Goal: Obtain resource: Download file/media

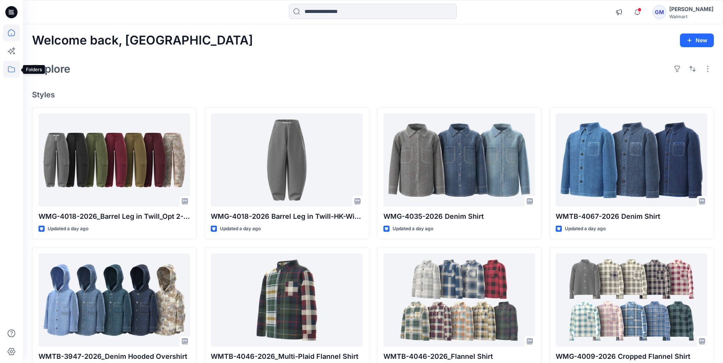
click at [11, 69] on icon at bounding box center [11, 69] width 17 height 17
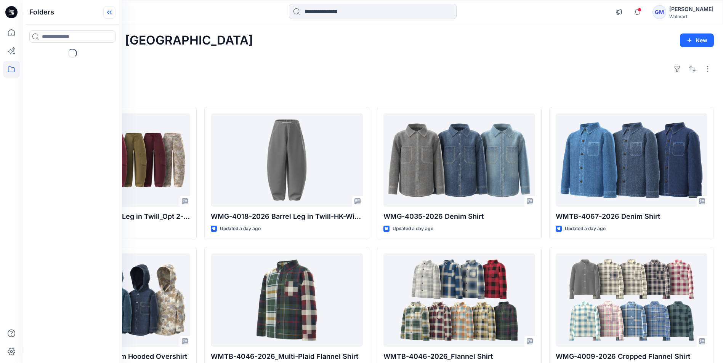
click at [108, 11] on icon at bounding box center [108, 13] width 2 height 4
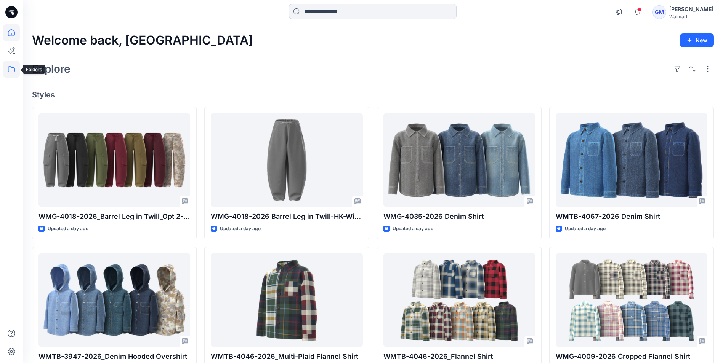
click at [15, 68] on icon at bounding box center [11, 69] width 17 height 17
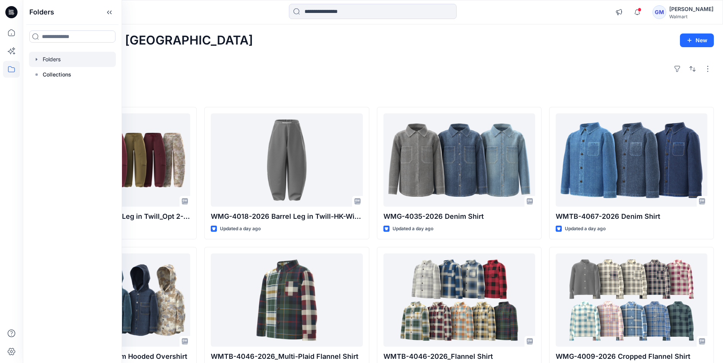
click at [49, 58] on div at bounding box center [72, 59] width 87 height 15
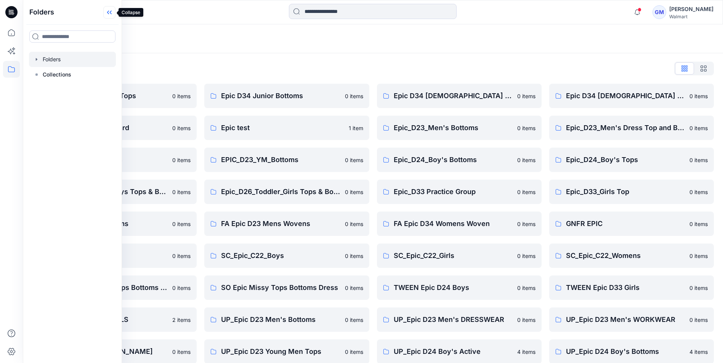
click at [109, 13] on icon at bounding box center [109, 12] width 12 height 13
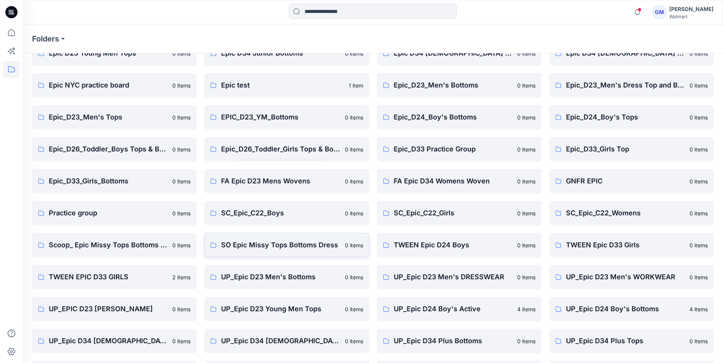
scroll to position [138, 0]
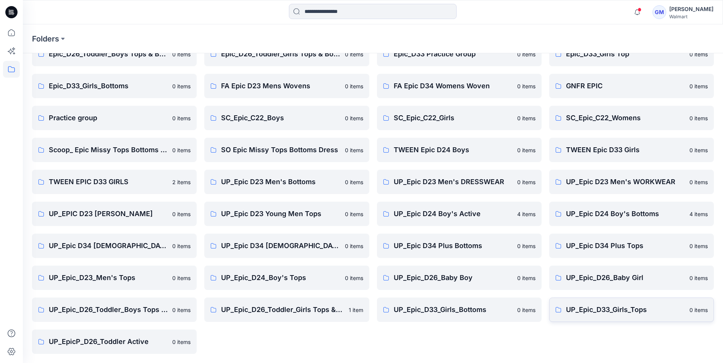
click at [612, 305] on p "UP_Epic_D33_Girls_Tops" at bounding box center [625, 310] width 119 height 11
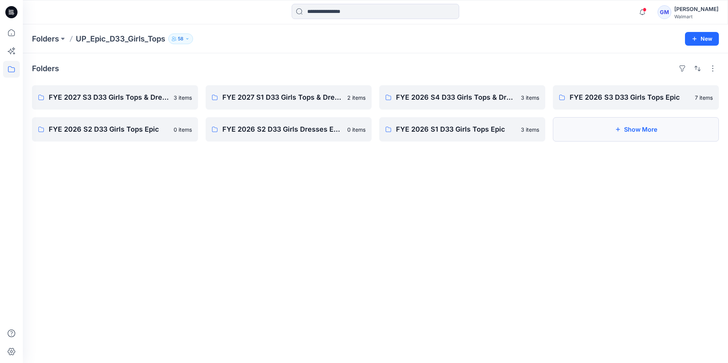
click at [648, 126] on button "Show More" at bounding box center [636, 129] width 166 height 24
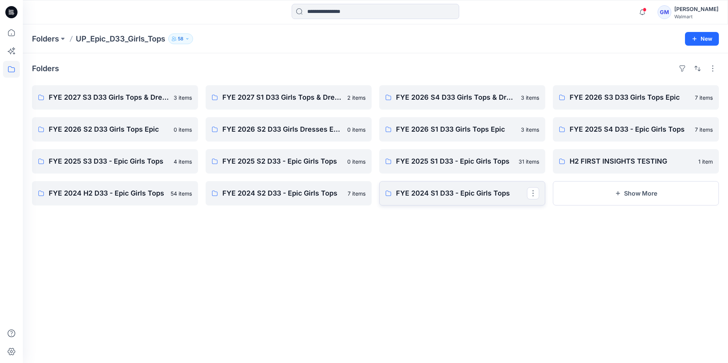
click at [455, 188] on link "FYE 2024 S1 D33 - Epic Girls Tops" at bounding box center [462, 193] width 166 height 24
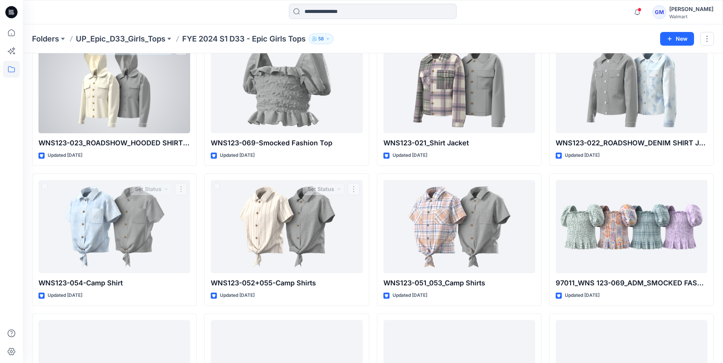
scroll to position [540, 0]
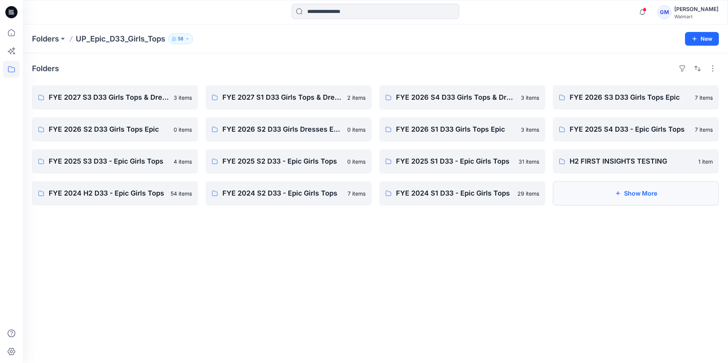
click at [635, 193] on button "Show More" at bounding box center [636, 193] width 166 height 24
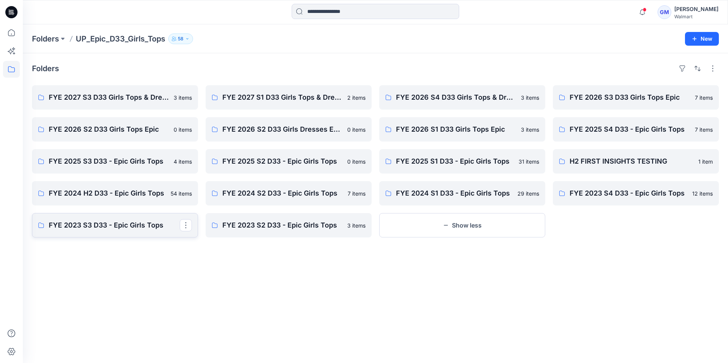
click at [142, 224] on p "FYE 2023 S3 D33 - Epic Girls Tops" at bounding box center [114, 225] width 131 height 11
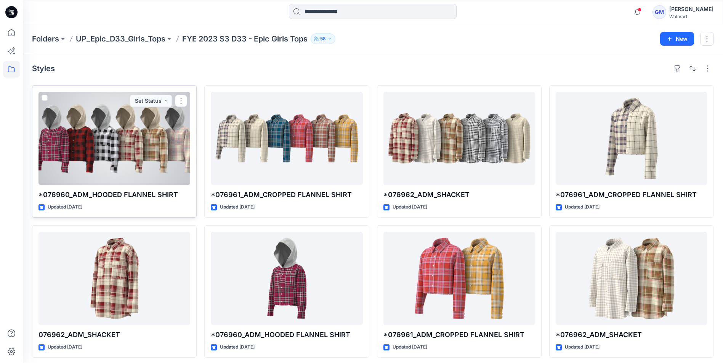
click at [119, 148] on div at bounding box center [114, 138] width 152 height 93
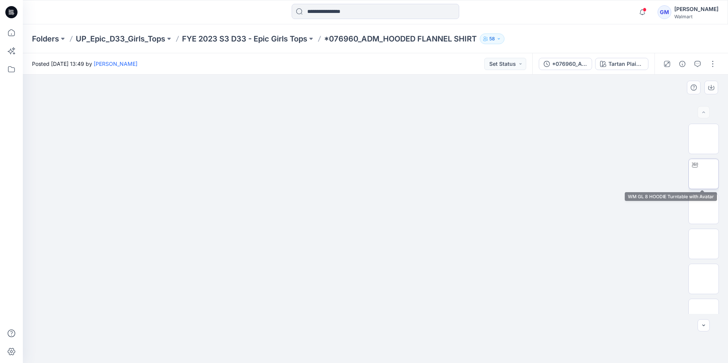
click at [704, 174] on img at bounding box center [704, 174] width 0 height 0
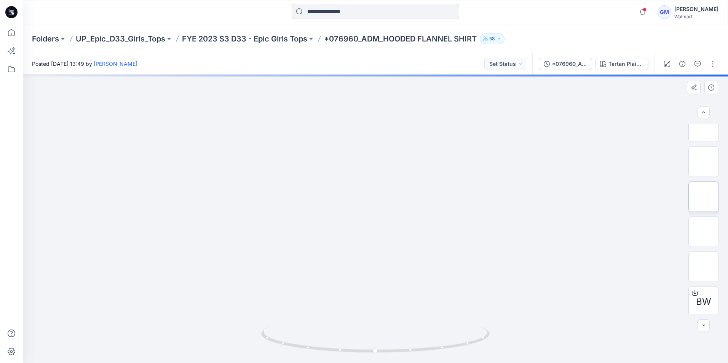
scroll to position [226, 0]
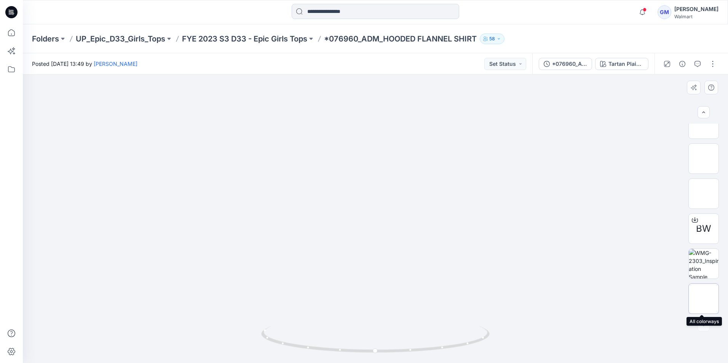
click at [704, 299] on img at bounding box center [704, 299] width 0 height 0
click at [370, 99] on div at bounding box center [376, 219] width 706 height 289
click at [400, 35] on p "*076960_ADM_HOODED FLANNEL SHIRT" at bounding box center [400, 39] width 153 height 11
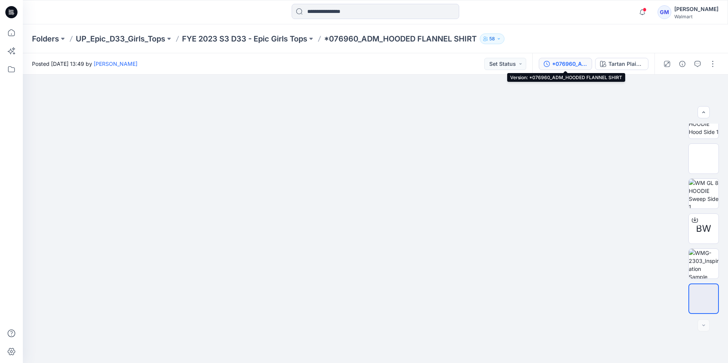
click at [558, 64] on div "*076960_ADM_HOODED FLANNEL SHIRT" at bounding box center [569, 64] width 35 height 8
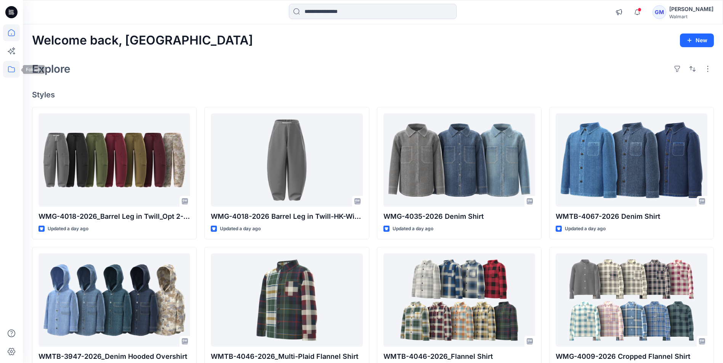
click at [5, 75] on icon at bounding box center [11, 69] width 17 height 17
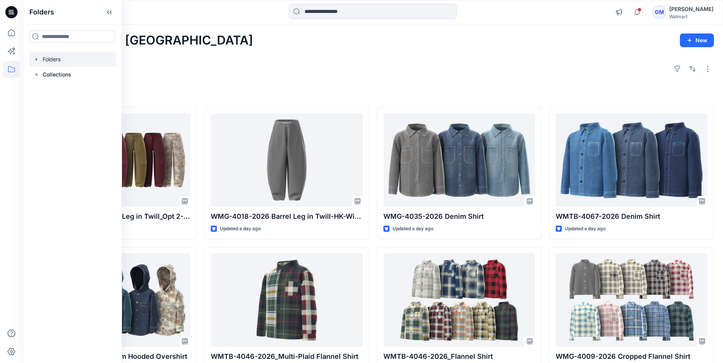
click at [75, 60] on div at bounding box center [72, 59] width 87 height 15
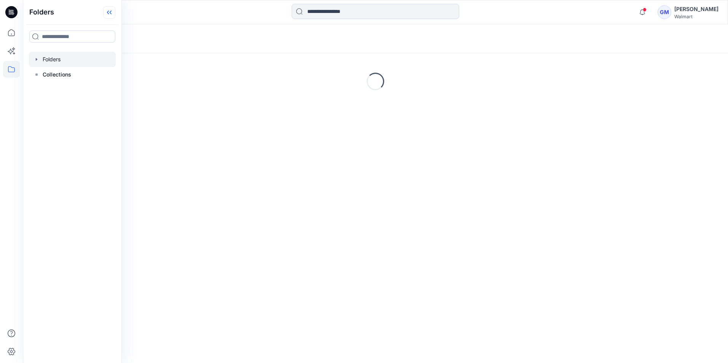
click at [104, 10] on icon at bounding box center [109, 12] width 12 height 13
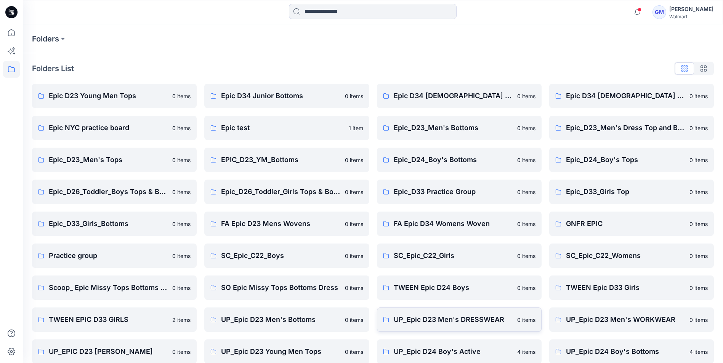
scroll to position [138, 0]
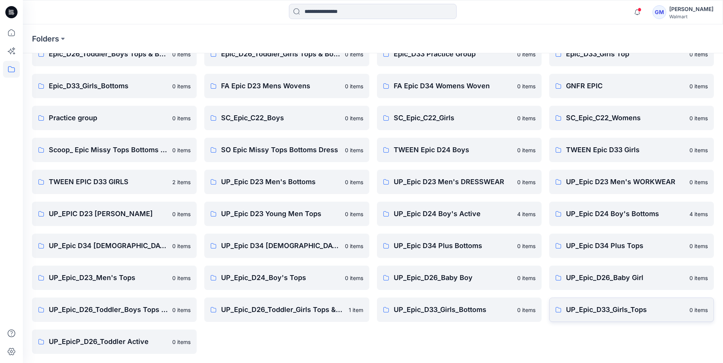
click at [629, 306] on p "UP_Epic_D33_Girls_Tops" at bounding box center [625, 310] width 119 height 11
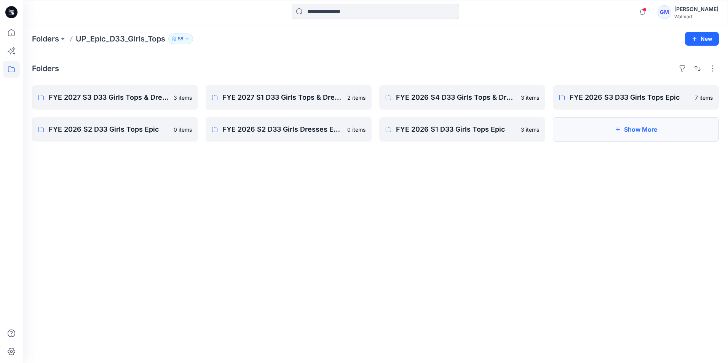
click at [627, 125] on button "Show More" at bounding box center [636, 129] width 166 height 24
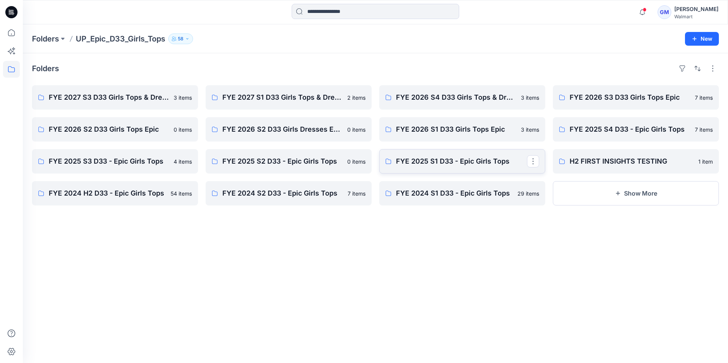
click at [451, 158] on p "FYE 2025 S1 D33 - Epic Girls Tops" at bounding box center [461, 161] width 131 height 11
click at [326, 160] on p "FYE 2025 S2 D33 - Epic Girls Tops" at bounding box center [288, 161] width 131 height 11
click at [157, 163] on p "FYE 2025 S3 D33 - Epic Girls Tops" at bounding box center [114, 161] width 131 height 11
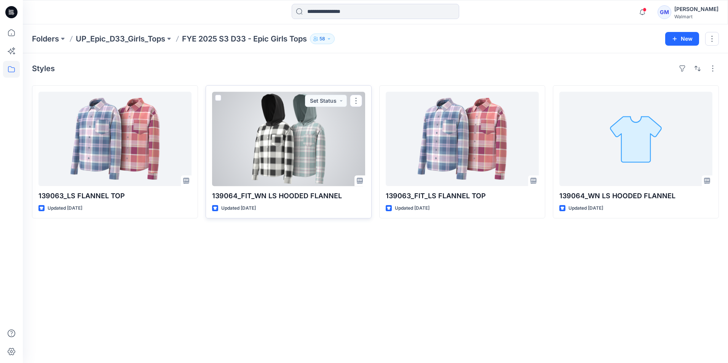
click at [291, 150] on div at bounding box center [288, 139] width 153 height 94
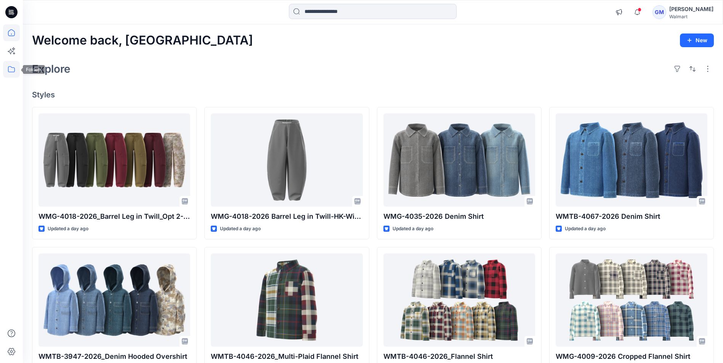
click at [7, 70] on icon at bounding box center [11, 69] width 17 height 17
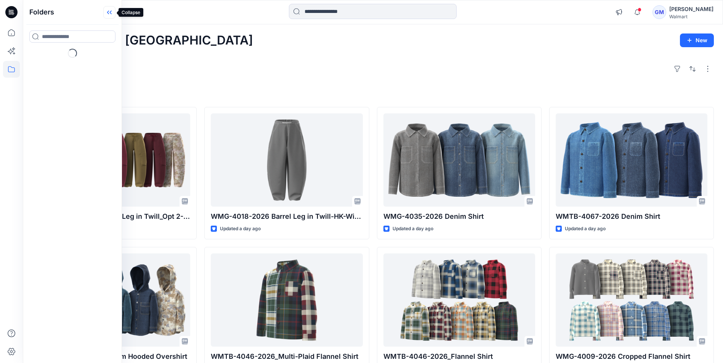
click at [104, 12] on icon at bounding box center [109, 12] width 12 height 13
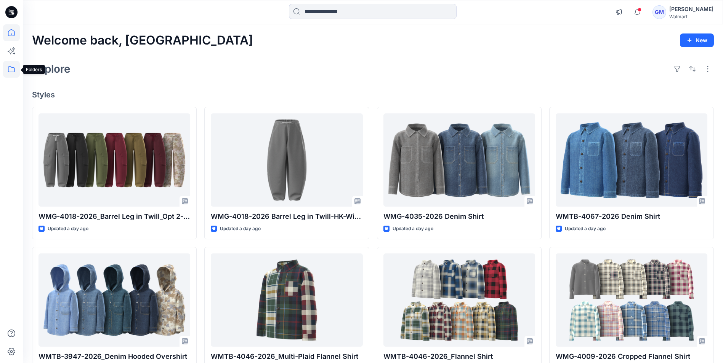
click at [8, 66] on icon at bounding box center [11, 69] width 17 height 17
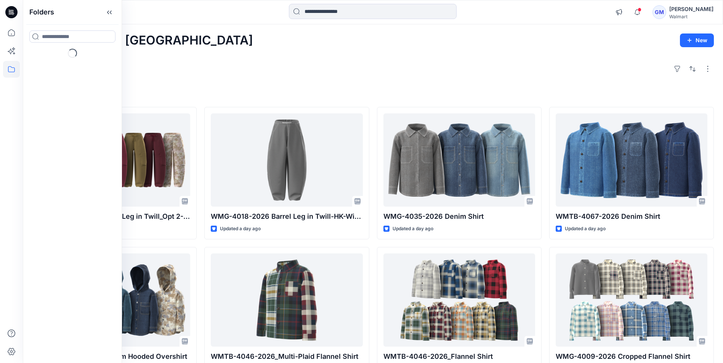
click at [110, 11] on icon at bounding box center [109, 12] width 12 height 13
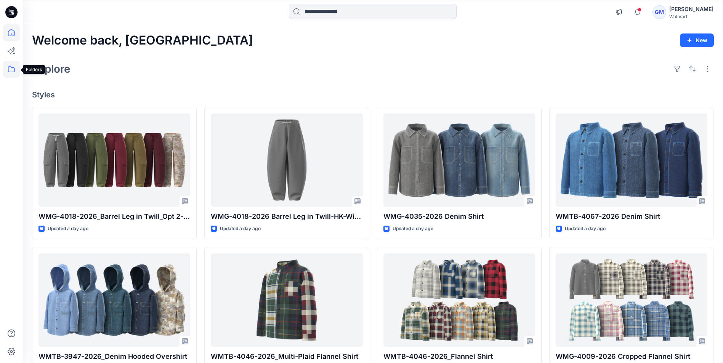
click at [14, 68] on icon at bounding box center [11, 69] width 17 height 17
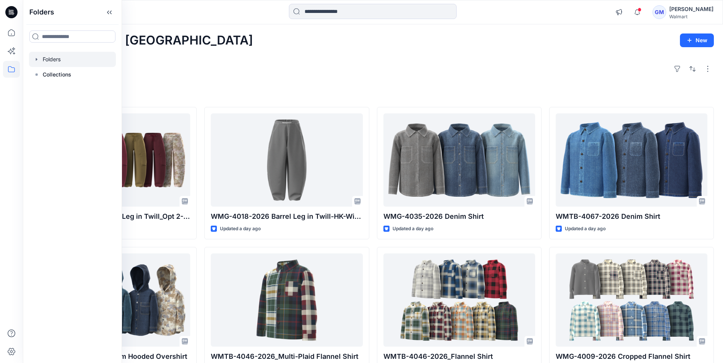
click at [48, 57] on div at bounding box center [72, 59] width 87 height 15
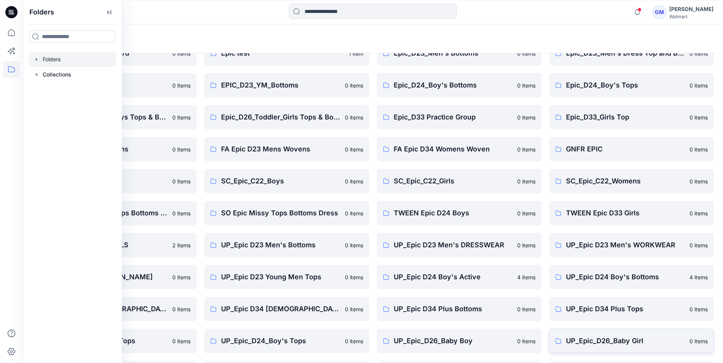
scroll to position [138, 0]
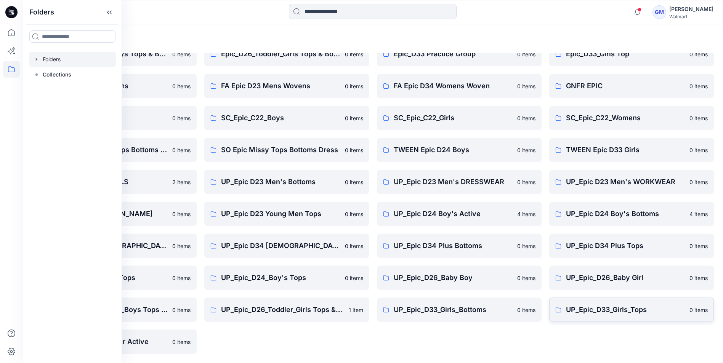
click at [626, 301] on link "UP_Epic_D33_Girls_Tops 0 items" at bounding box center [631, 310] width 165 height 24
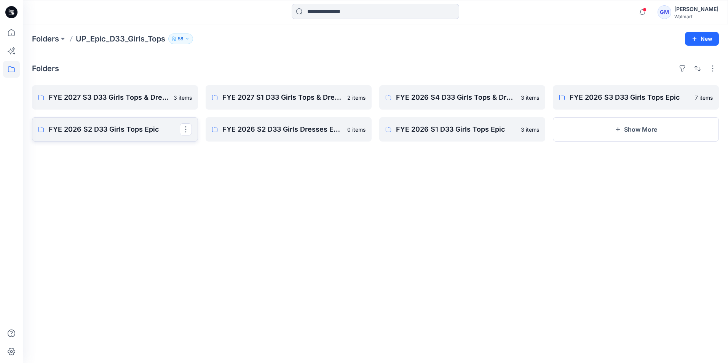
click at [139, 128] on p "FYE 2026 S2 D33 Girls Tops Epic" at bounding box center [114, 129] width 131 height 11
click at [626, 95] on p "FYE 2026 S3 D33 Girls Tops Epic" at bounding box center [635, 97] width 131 height 11
click at [470, 96] on p "FYE 2026 S4 D33 Girls Tops & Dress Epic" at bounding box center [461, 97] width 131 height 11
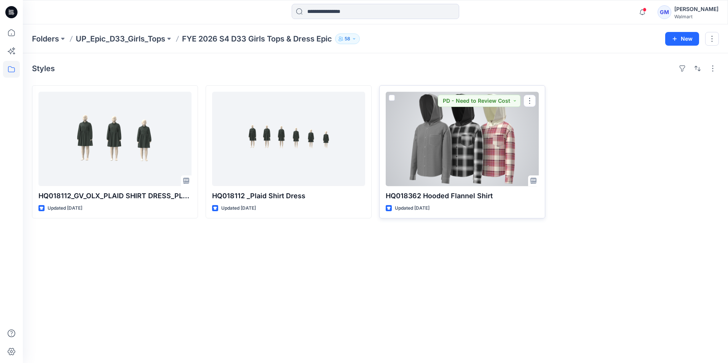
click at [470, 129] on div at bounding box center [462, 139] width 153 height 94
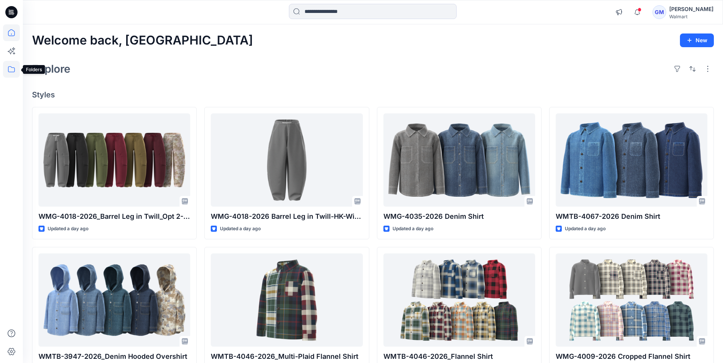
click at [10, 74] on icon at bounding box center [11, 69] width 17 height 17
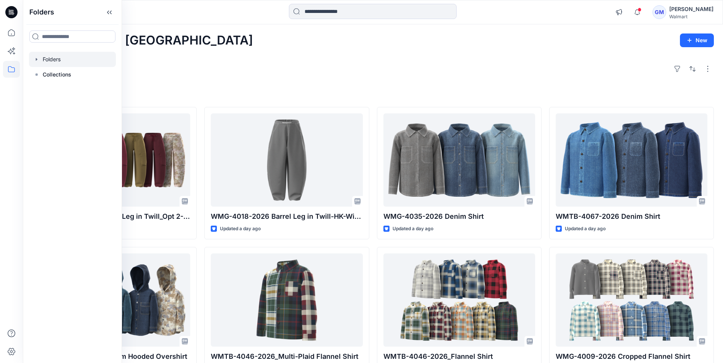
click at [57, 58] on div at bounding box center [72, 59] width 87 height 15
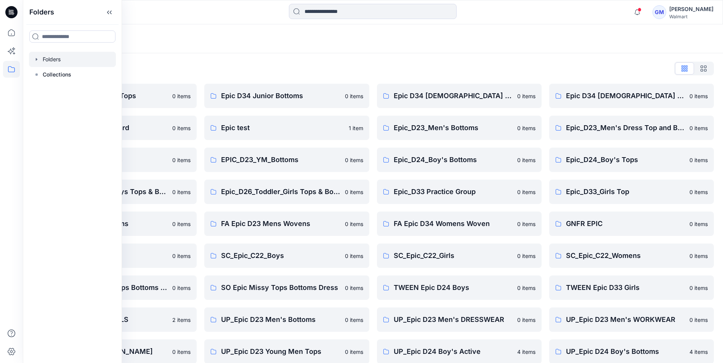
scroll to position [138, 0]
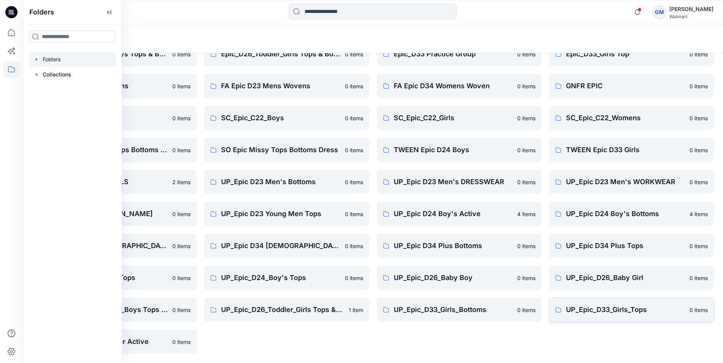
click at [626, 305] on p "UP_Epic_D33_Girls_Tops" at bounding box center [625, 310] width 119 height 11
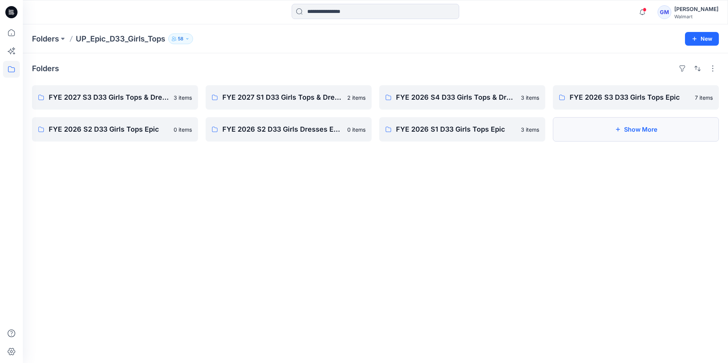
click at [626, 124] on button "Show More" at bounding box center [636, 129] width 166 height 24
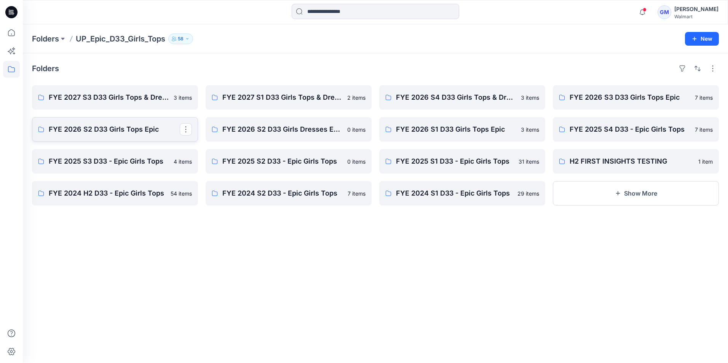
click at [136, 127] on p "FYE 2026 S2 D33 Girls Tops Epic" at bounding box center [114, 129] width 131 height 11
click at [632, 100] on p "FYE 2026 S3 D33 Girls Tops Epic" at bounding box center [635, 97] width 131 height 11
click at [456, 96] on p "FYE 2026 S4 D33 Girls Tops & Dress Epic" at bounding box center [461, 97] width 131 height 11
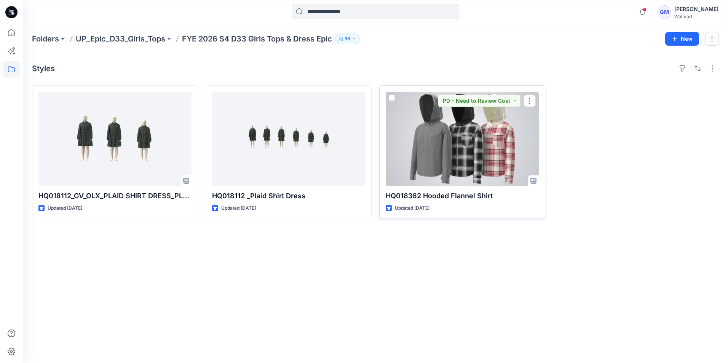
click at [467, 133] on div at bounding box center [462, 139] width 153 height 94
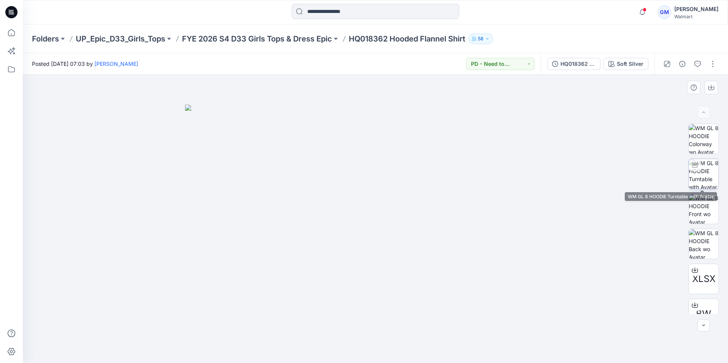
click at [714, 168] on img at bounding box center [704, 174] width 30 height 30
drag, startPoint x: 435, startPoint y: 344, endPoint x: 445, endPoint y: 307, distance: 38.7
click at [445, 307] on div at bounding box center [376, 219] width 706 height 289
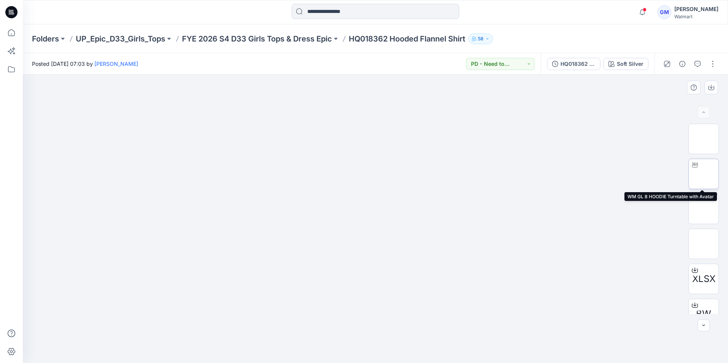
click at [704, 174] on img at bounding box center [704, 174] width 0 height 0
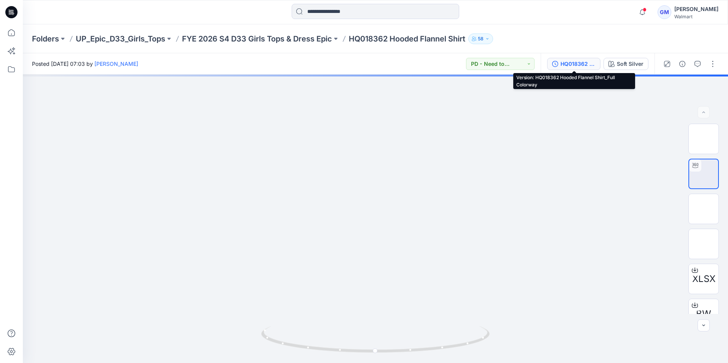
click at [573, 65] on div "HQ018362 Hooded Flannel Shirt_Full Colorway" at bounding box center [578, 64] width 35 height 8
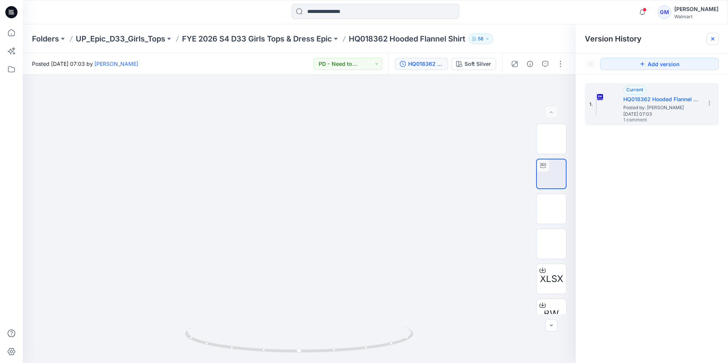
click at [710, 38] on div at bounding box center [713, 39] width 12 height 12
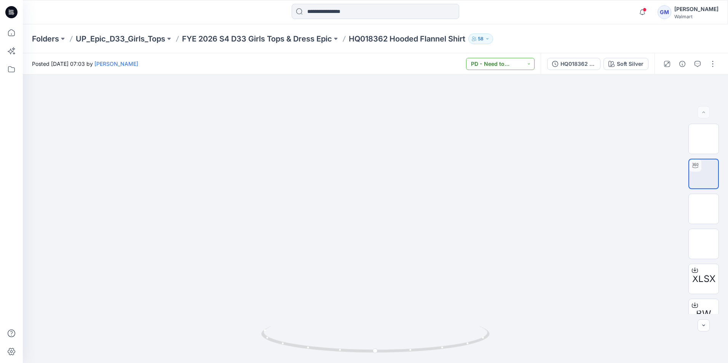
click at [508, 63] on button "PD - Need to Review Cost" at bounding box center [500, 64] width 69 height 12
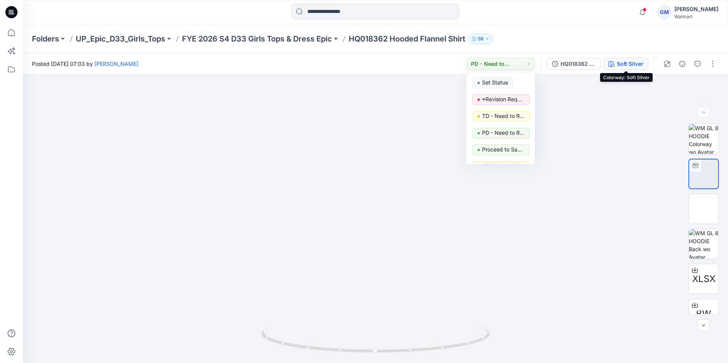
click at [642, 61] on div "Soft Silver" at bounding box center [630, 64] width 27 height 8
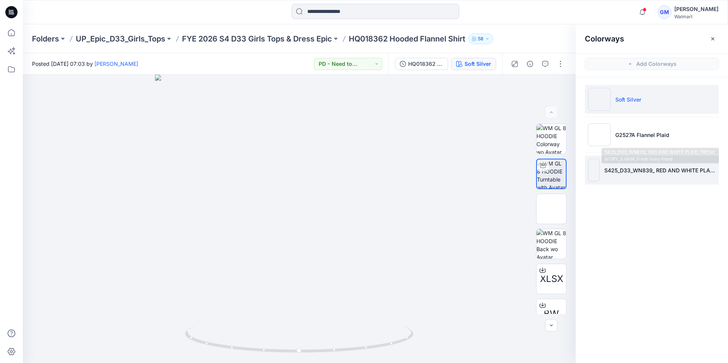
click at [624, 177] on li "S425_D33_WN839_ RED AND WHITE PLAID_FRESH IVORY_3.68IN_Fresh Ivory Hood" at bounding box center [652, 170] width 134 height 29
click at [624, 174] on li "S425_D33_WN839_ RED AND WHITE PLAID_FRESH IVORY_3.68IN_Fresh Ivory Hood" at bounding box center [652, 170] width 134 height 29
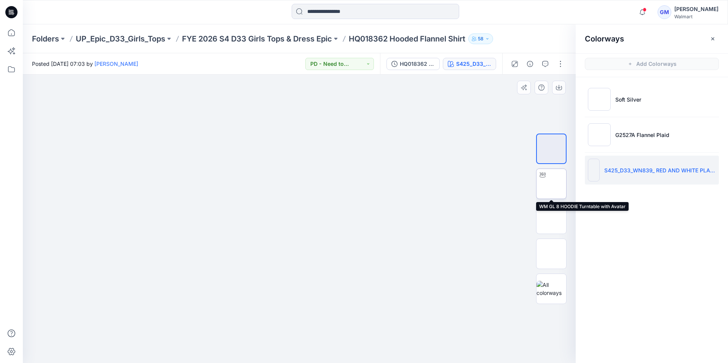
click at [552, 184] on img at bounding box center [552, 184] width 0 height 0
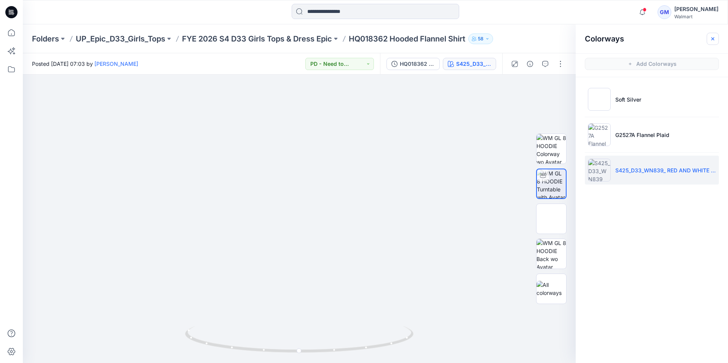
click at [714, 36] on icon "button" at bounding box center [713, 39] width 6 height 6
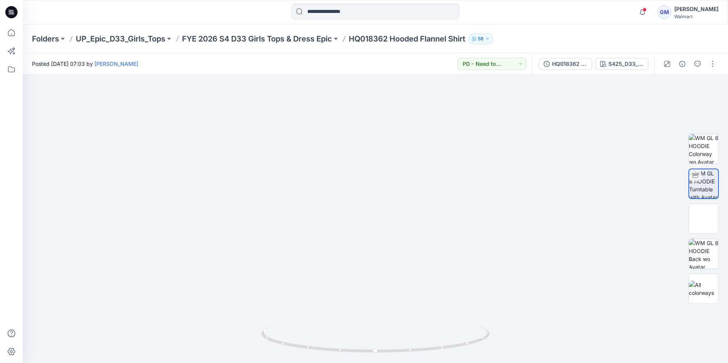
click at [580, 72] on div "HQ018362 Hooded Flannel Shirt_Full Colorway S425_D33_WN839_ RED AND WHITE PLAID…" at bounding box center [594, 63] width 122 height 21
click at [573, 63] on div "HQ018362 Hooded Flannel Shirt_Full Colorway" at bounding box center [569, 64] width 35 height 8
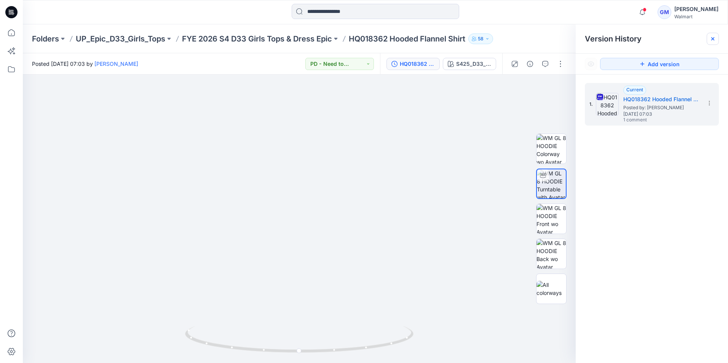
click at [711, 41] on icon at bounding box center [713, 39] width 6 height 6
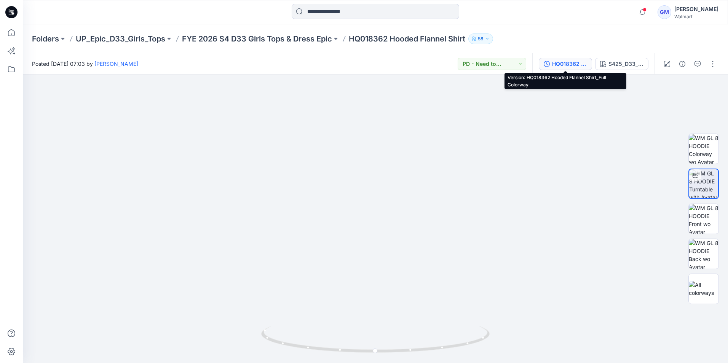
click at [572, 67] on div "HQ018362 Hooded Flannel Shirt_Full Colorway" at bounding box center [569, 64] width 35 height 8
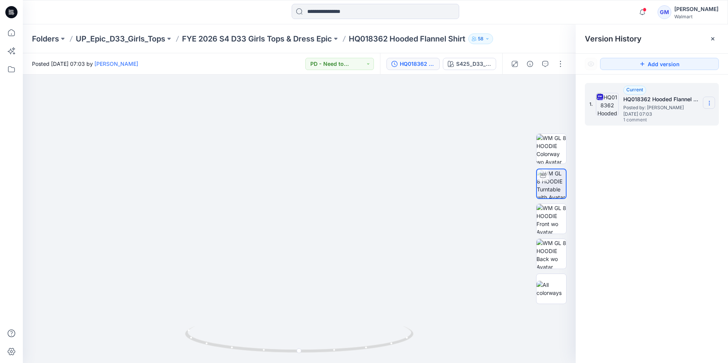
click at [709, 102] on icon at bounding box center [710, 103] width 6 height 6
click at [674, 118] on span "Download Source BW File" at bounding box center [671, 118] width 64 height 9
